Goal: Task Accomplishment & Management: Use online tool/utility

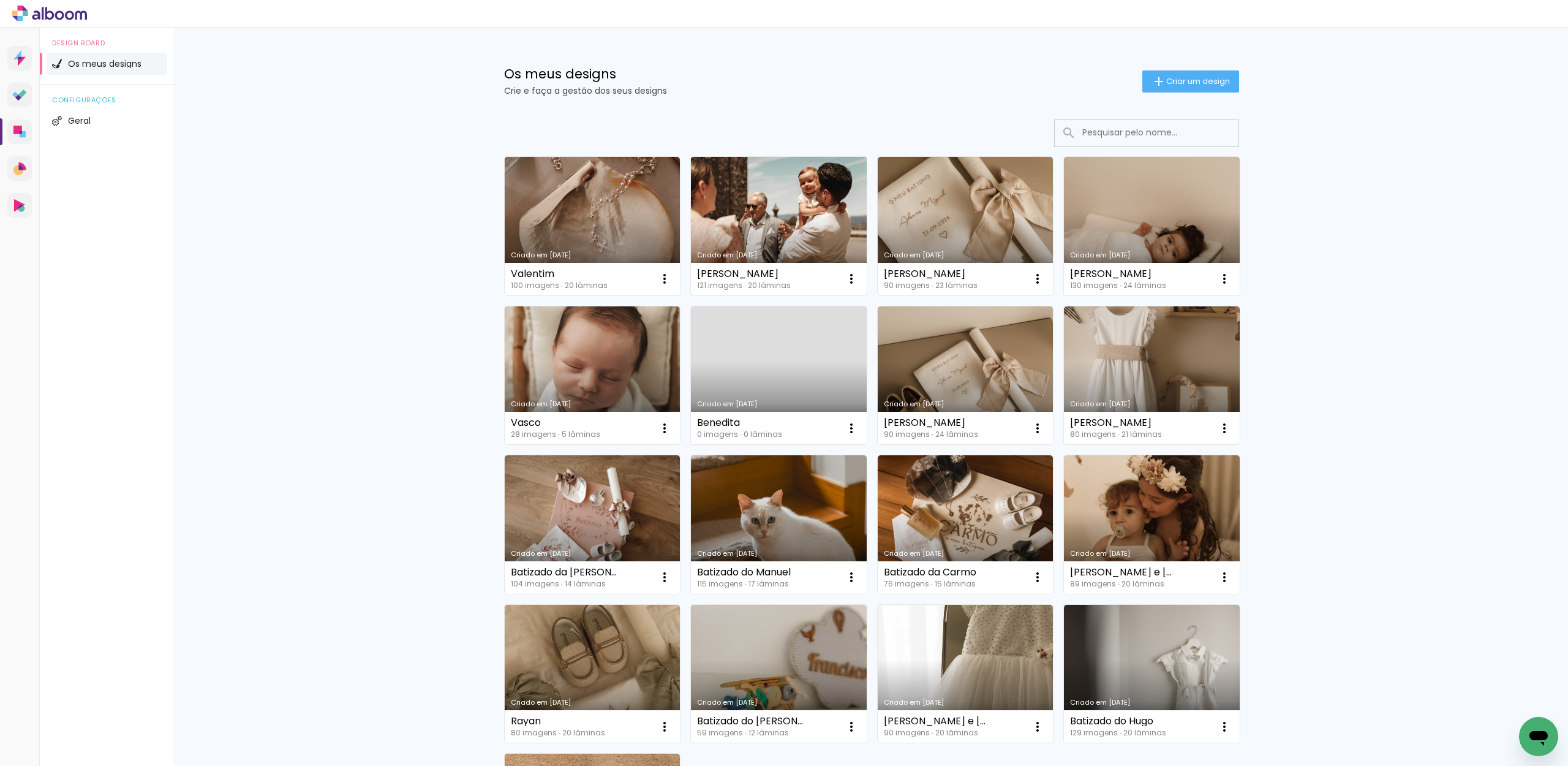
click at [718, 217] on link "Criado em [DATE]" at bounding box center [779, 226] width 176 height 138
